Goal: Transaction & Acquisition: Purchase product/service

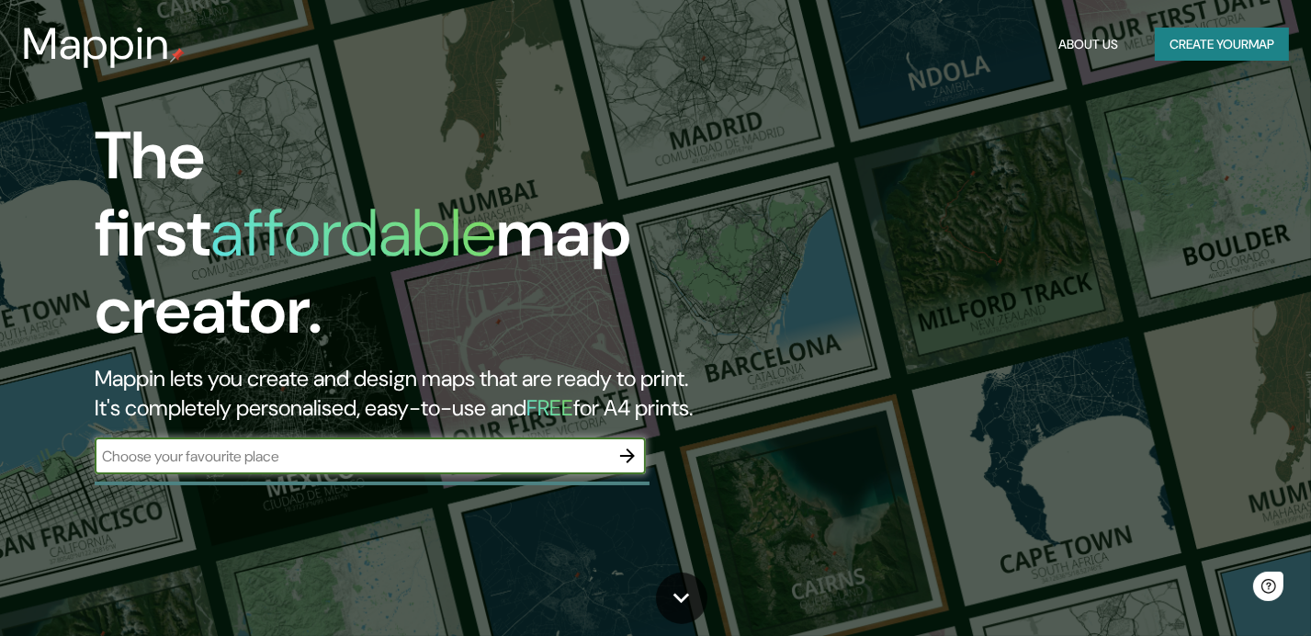
click at [312, 445] on input "text" at bounding box center [352, 455] width 514 height 21
type input "[GEOGRAPHIC_DATA]"
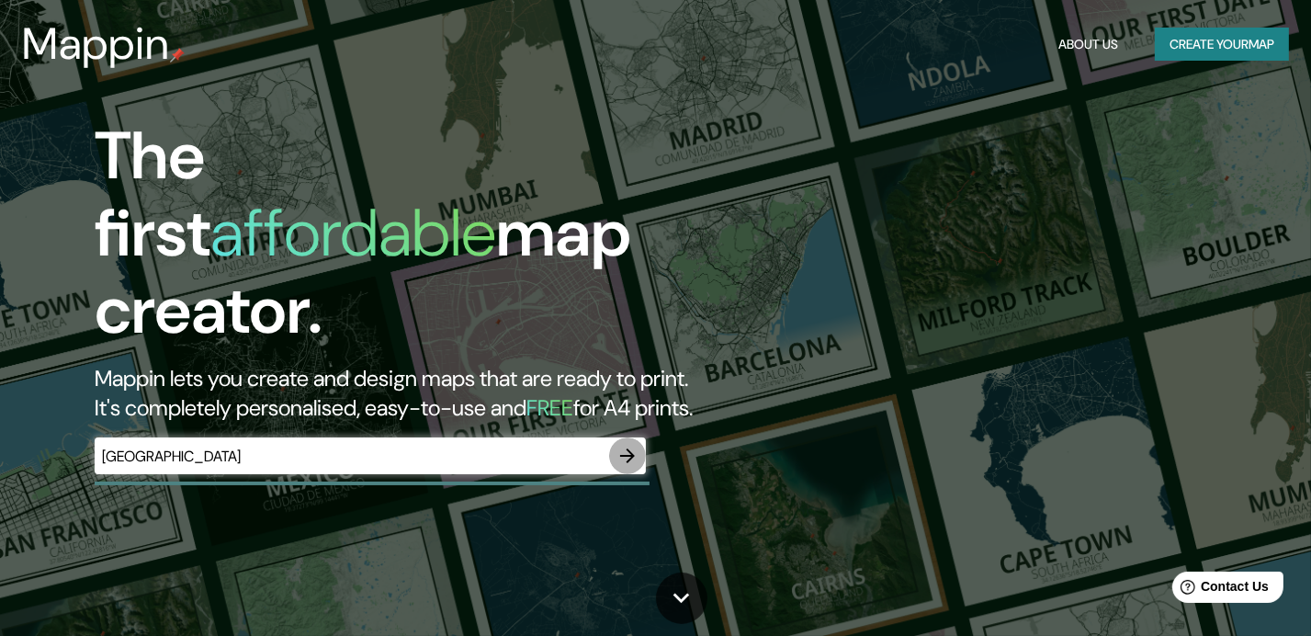
click at [617, 445] on icon "button" at bounding box center [627, 456] width 22 height 22
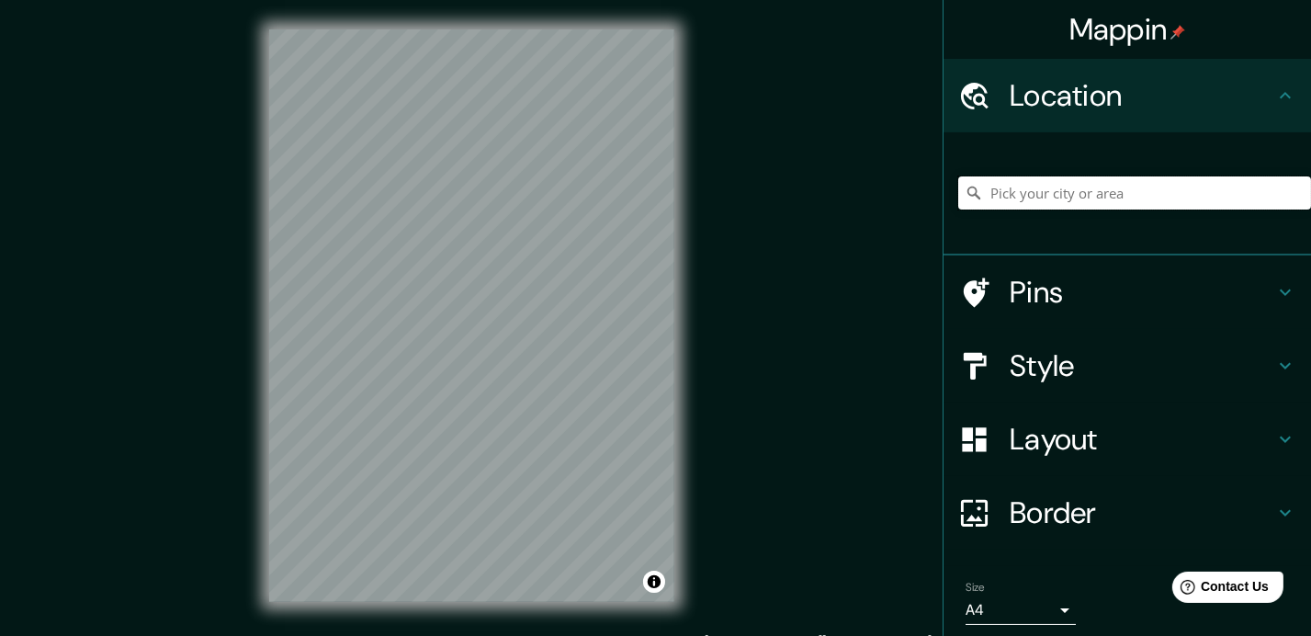
click at [1060, 195] on input "Pick your city or area" at bounding box center [1134, 192] width 353 height 33
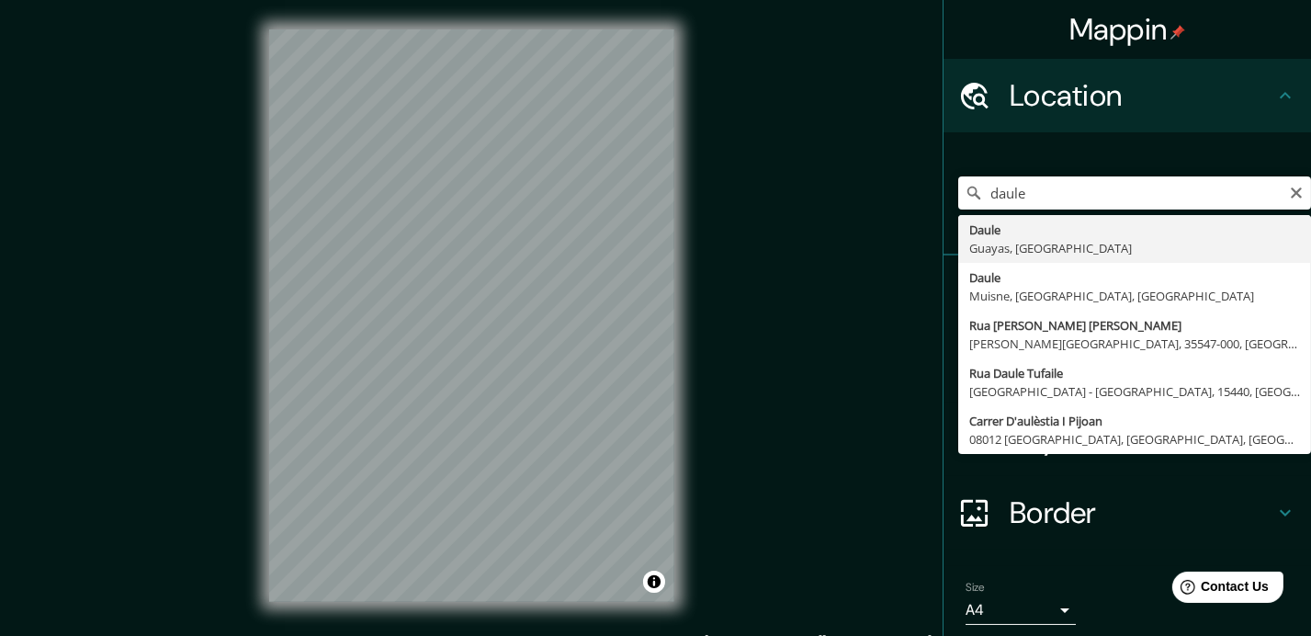
type input "Daule, [GEOGRAPHIC_DATA], [GEOGRAPHIC_DATA]"
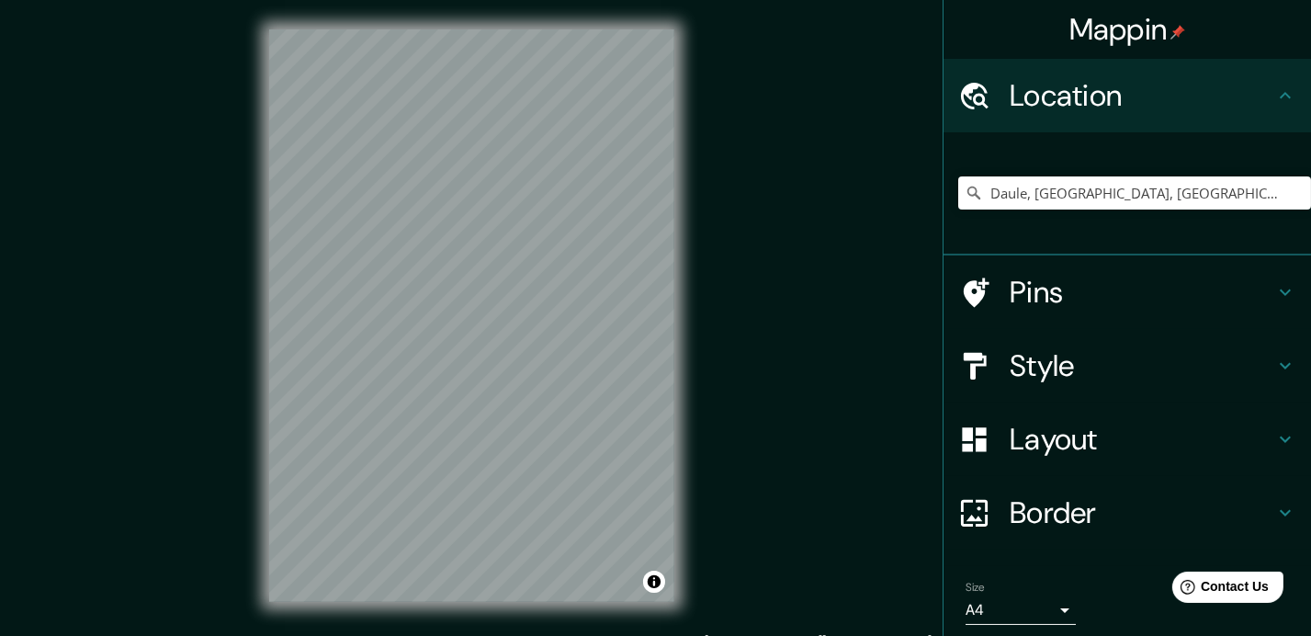
click at [985, 360] on div at bounding box center [983, 366] width 51 height 32
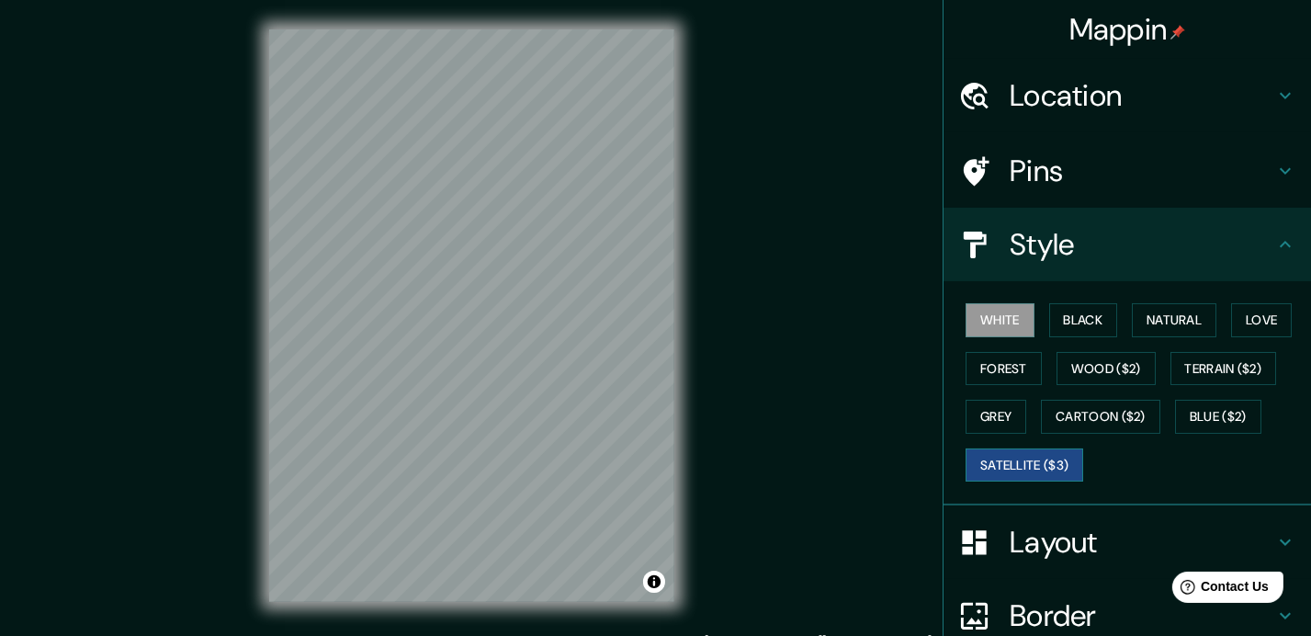
click at [987, 448] on button "Satellite ($3)" at bounding box center [1024, 465] width 118 height 34
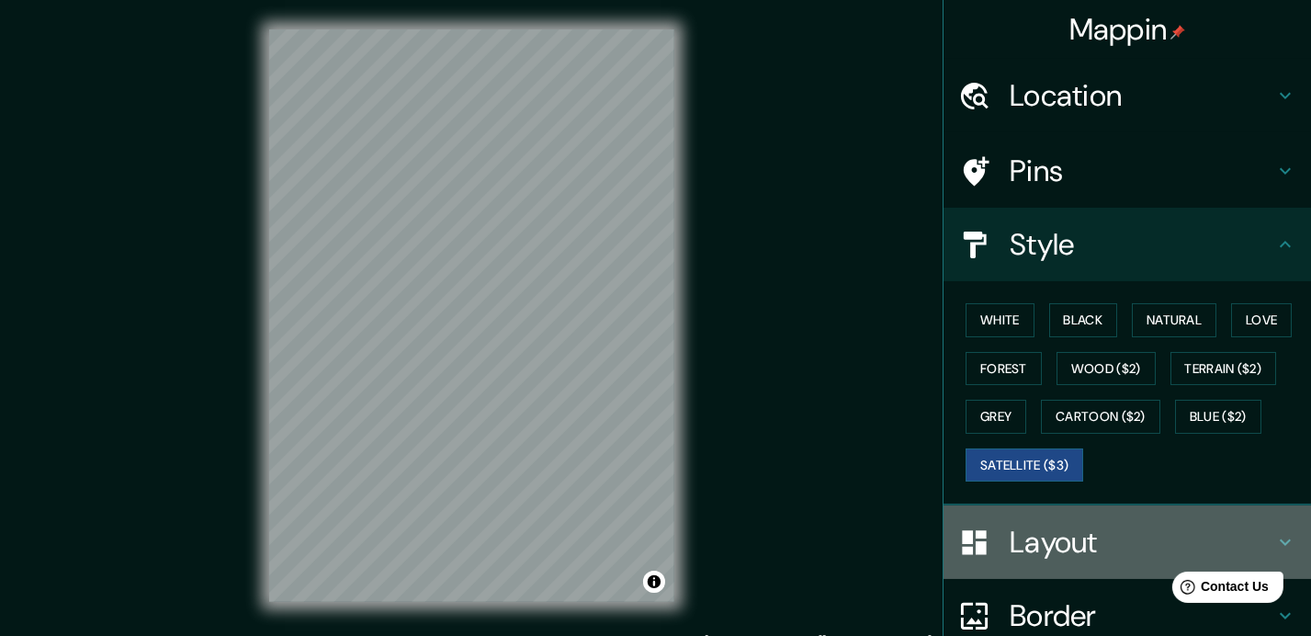
click at [1026, 541] on h4 "Layout" at bounding box center [1141, 542] width 265 height 37
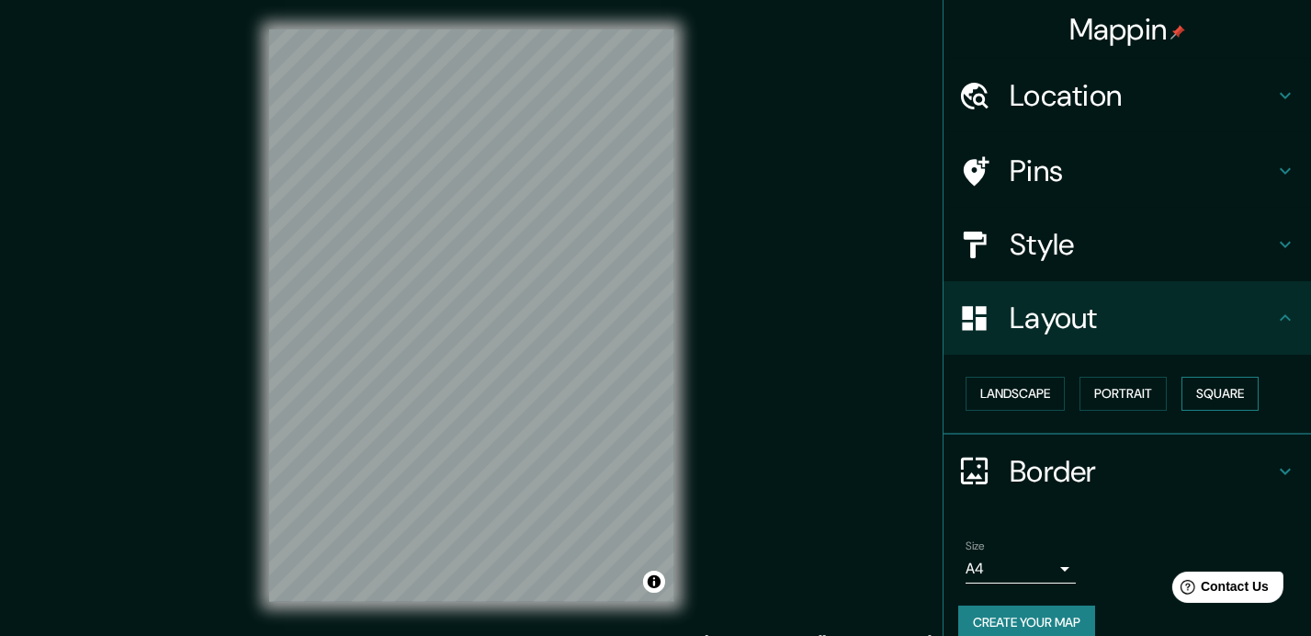
click at [1205, 381] on button "Square" at bounding box center [1219, 394] width 77 height 34
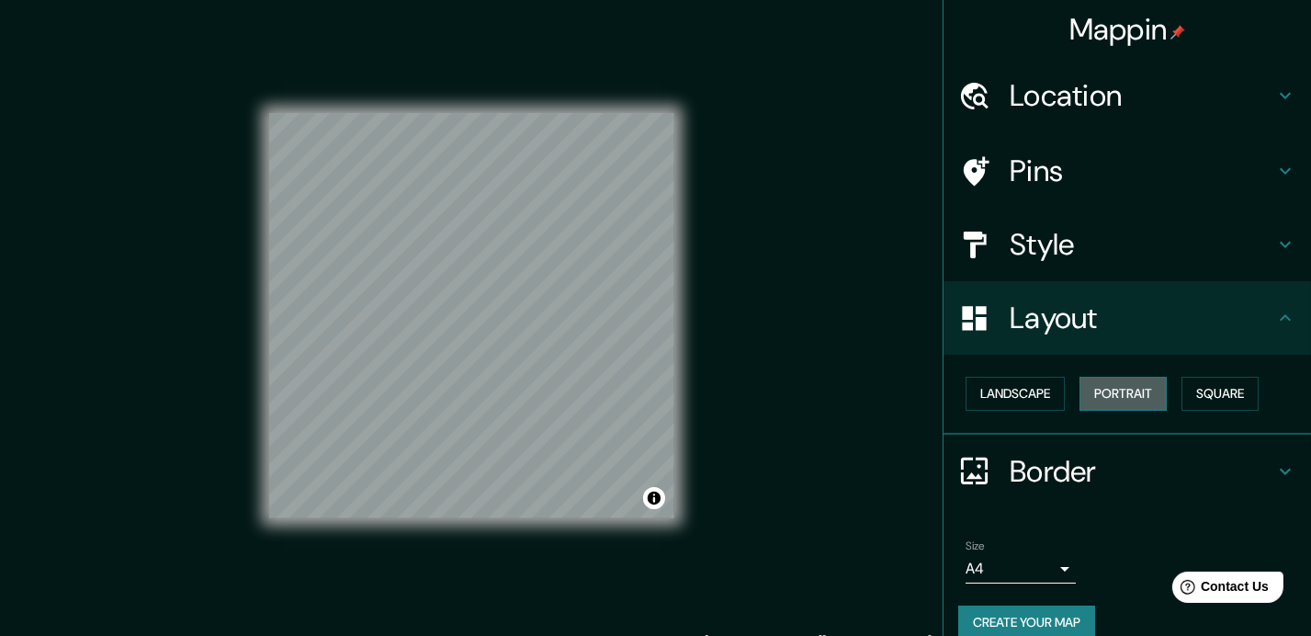
click at [1121, 389] on button "Portrait" at bounding box center [1122, 394] width 87 height 34
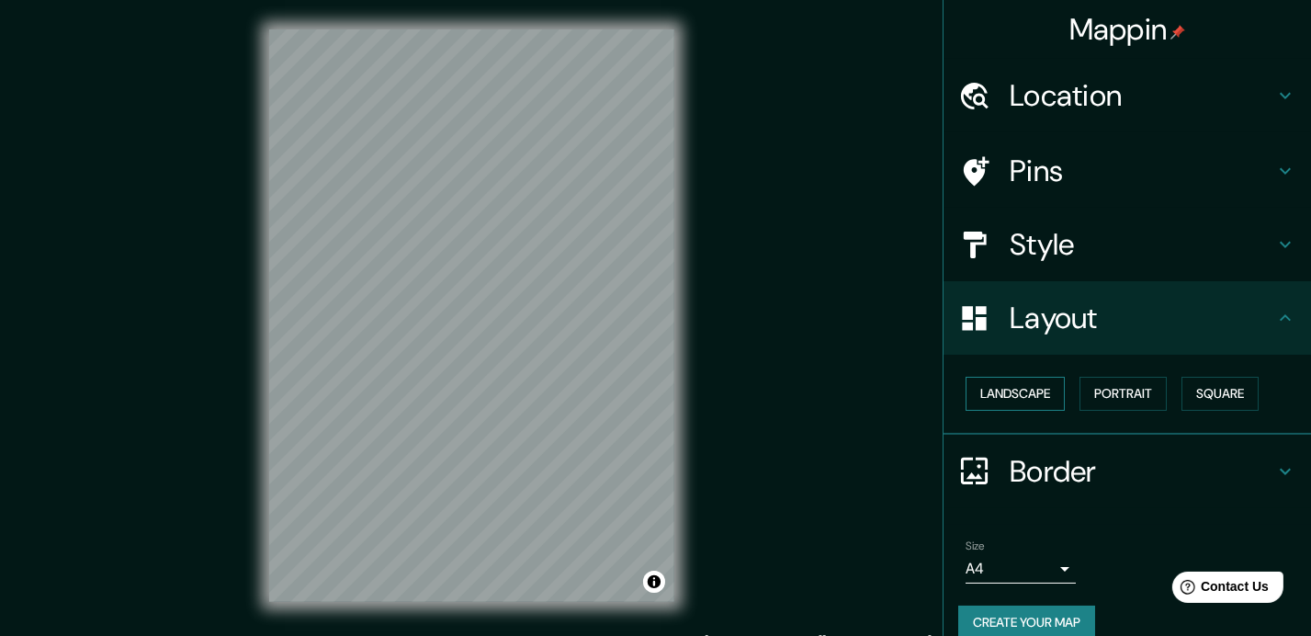
click at [1035, 383] on button "Landscape" at bounding box center [1014, 394] width 99 height 34
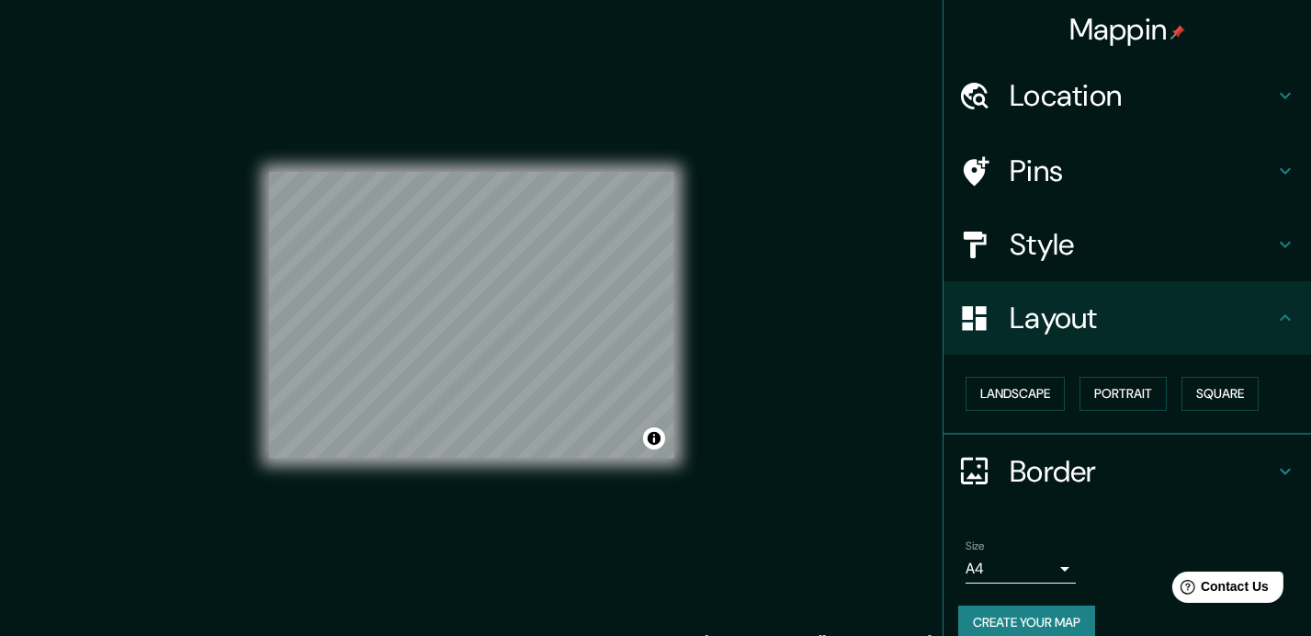
click at [1069, 265] on div "Style" at bounding box center [1126, 244] width 367 height 73
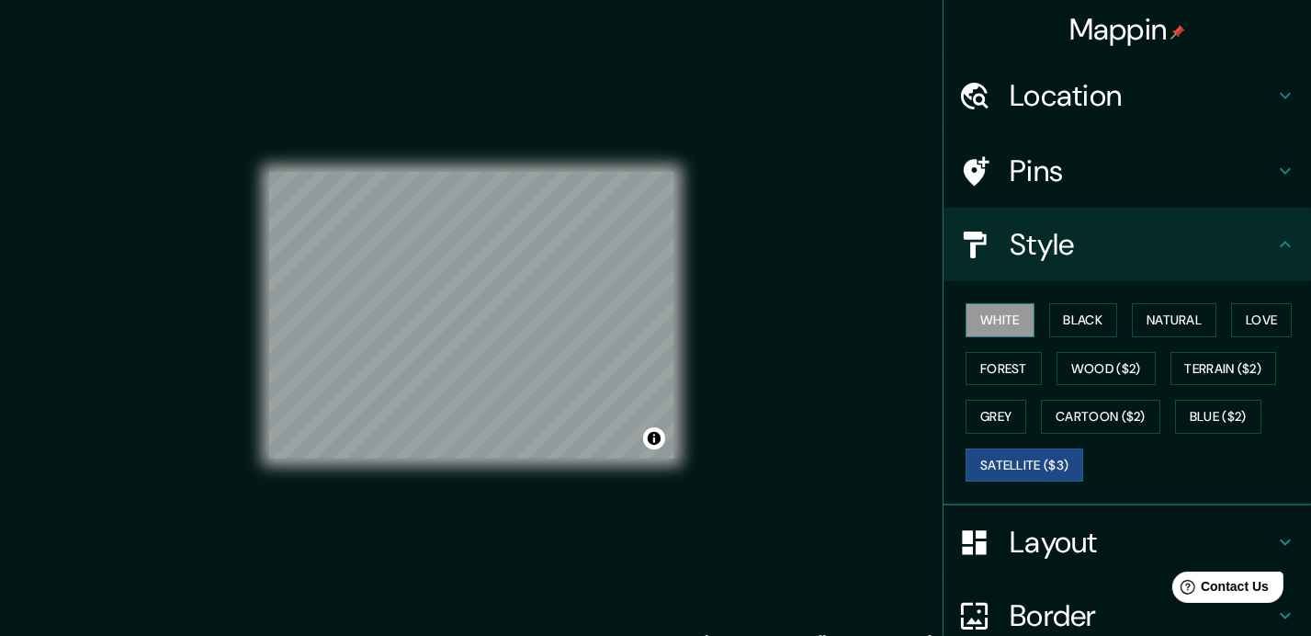
click at [987, 310] on button "White" at bounding box center [999, 320] width 69 height 34
click at [1056, 326] on button "Black" at bounding box center [1083, 320] width 69 height 34
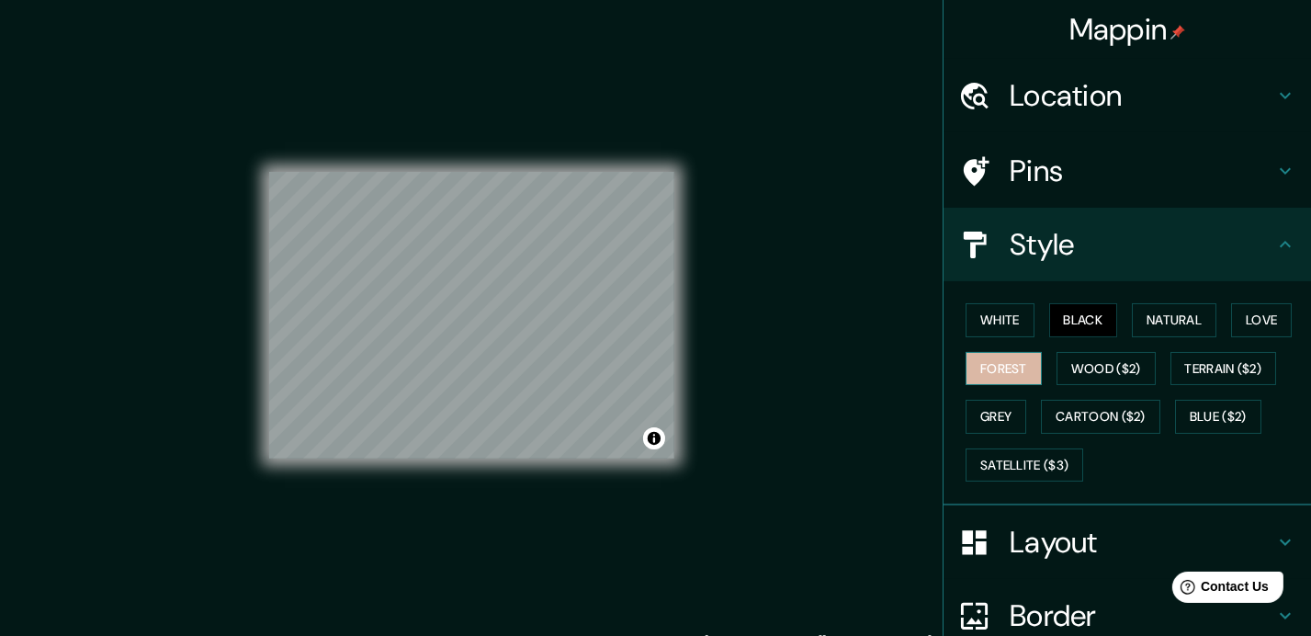
click at [1000, 366] on button "Forest" at bounding box center [1003, 369] width 76 height 34
click at [989, 405] on button "Grey" at bounding box center [995, 417] width 61 height 34
click at [1050, 331] on button "Black" at bounding box center [1083, 320] width 69 height 34
click at [1008, 324] on button "White" at bounding box center [999, 320] width 69 height 34
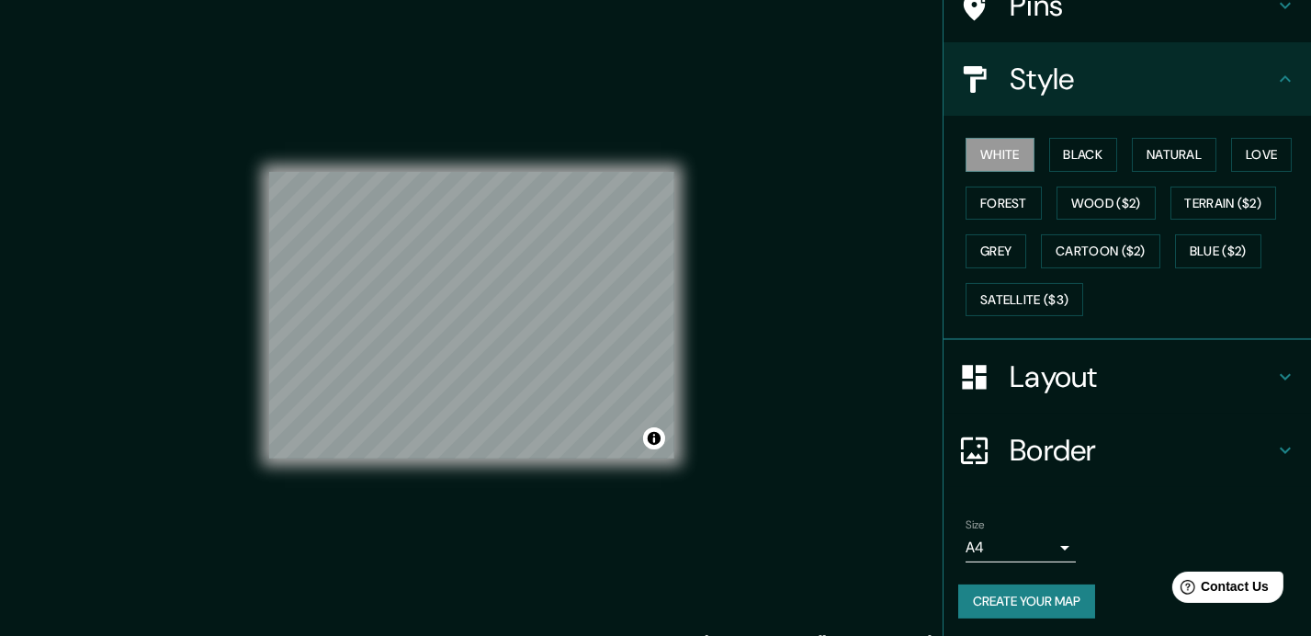
click at [1029, 594] on button "Create your map" at bounding box center [1026, 601] width 137 height 34
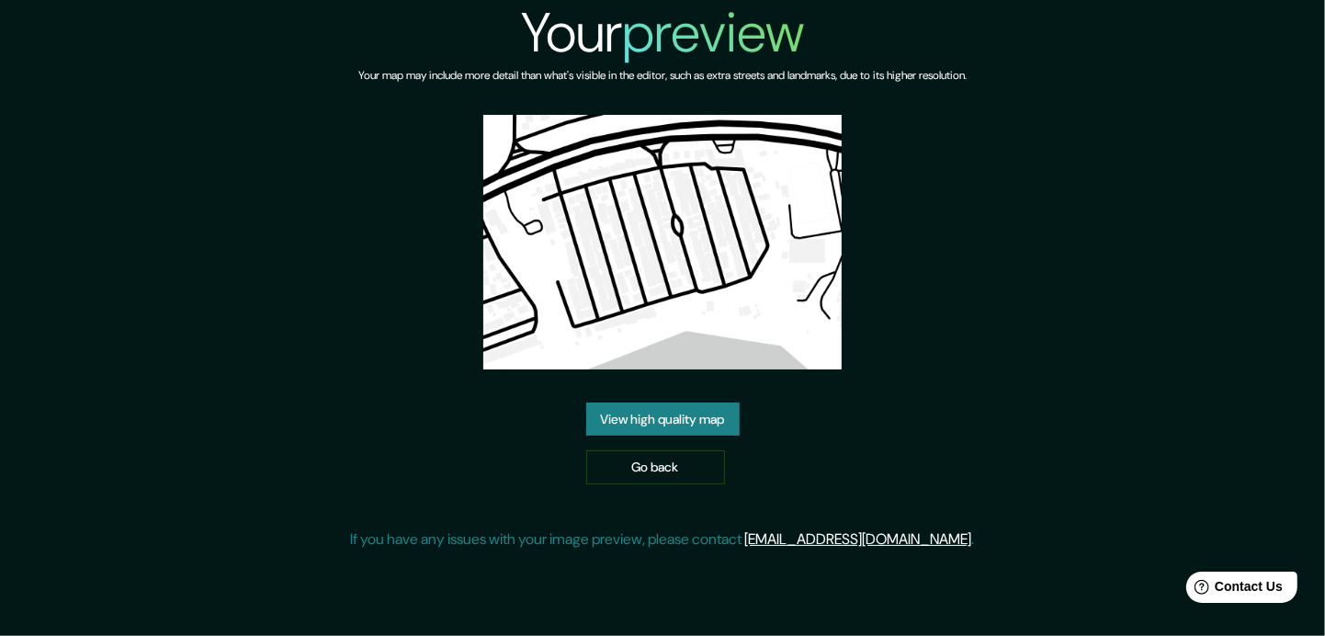
drag, startPoint x: 662, startPoint y: 259, endPoint x: 553, endPoint y: 391, distance: 171.6
click at [553, 391] on div "Your preview Your map may include more detail than what's visible in the editor…" at bounding box center [663, 282] width 624 height 565
click at [650, 423] on link "View high quality map" at bounding box center [662, 419] width 153 height 34
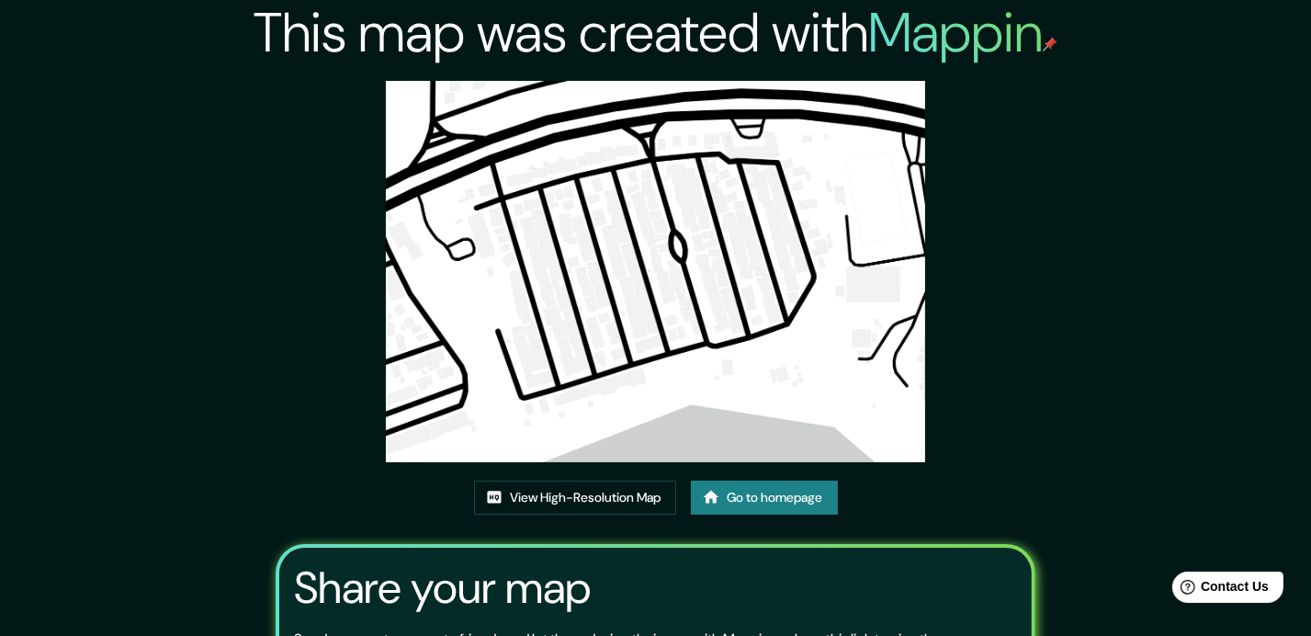
click at [595, 245] on img at bounding box center [655, 271] width 539 height 381
